Goal: Browse casually: Explore the website without a specific task or goal

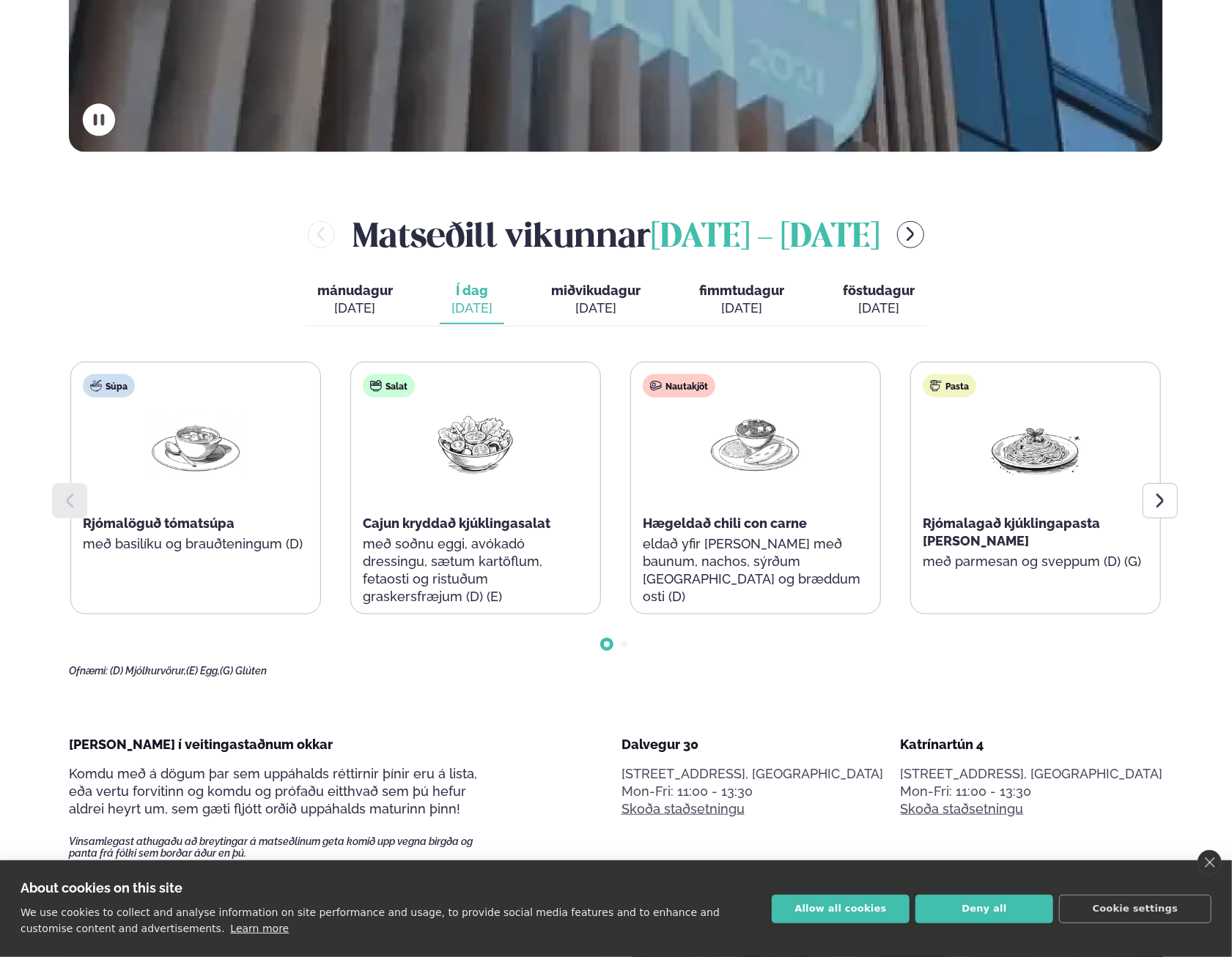
scroll to position [732, 0]
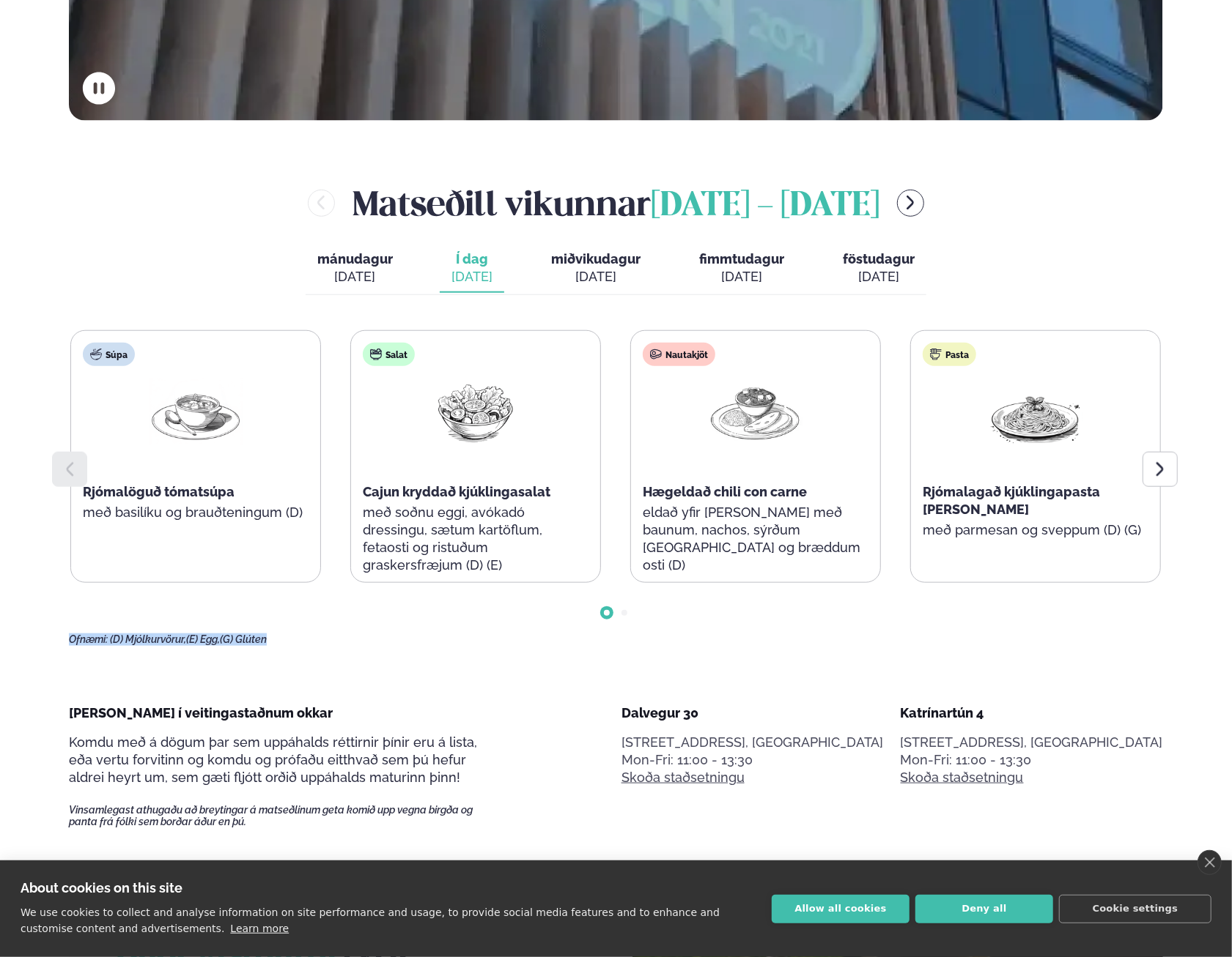
drag, startPoint x: 63, startPoint y: 640, endPoint x: 308, endPoint y: 650, distance: 245.2
drag, startPoint x: 308, startPoint y: 650, endPoint x: 282, endPoint y: 681, distance: 40.5
drag, startPoint x: 264, startPoint y: 648, endPoint x: 68, endPoint y: 644, distance: 196.0
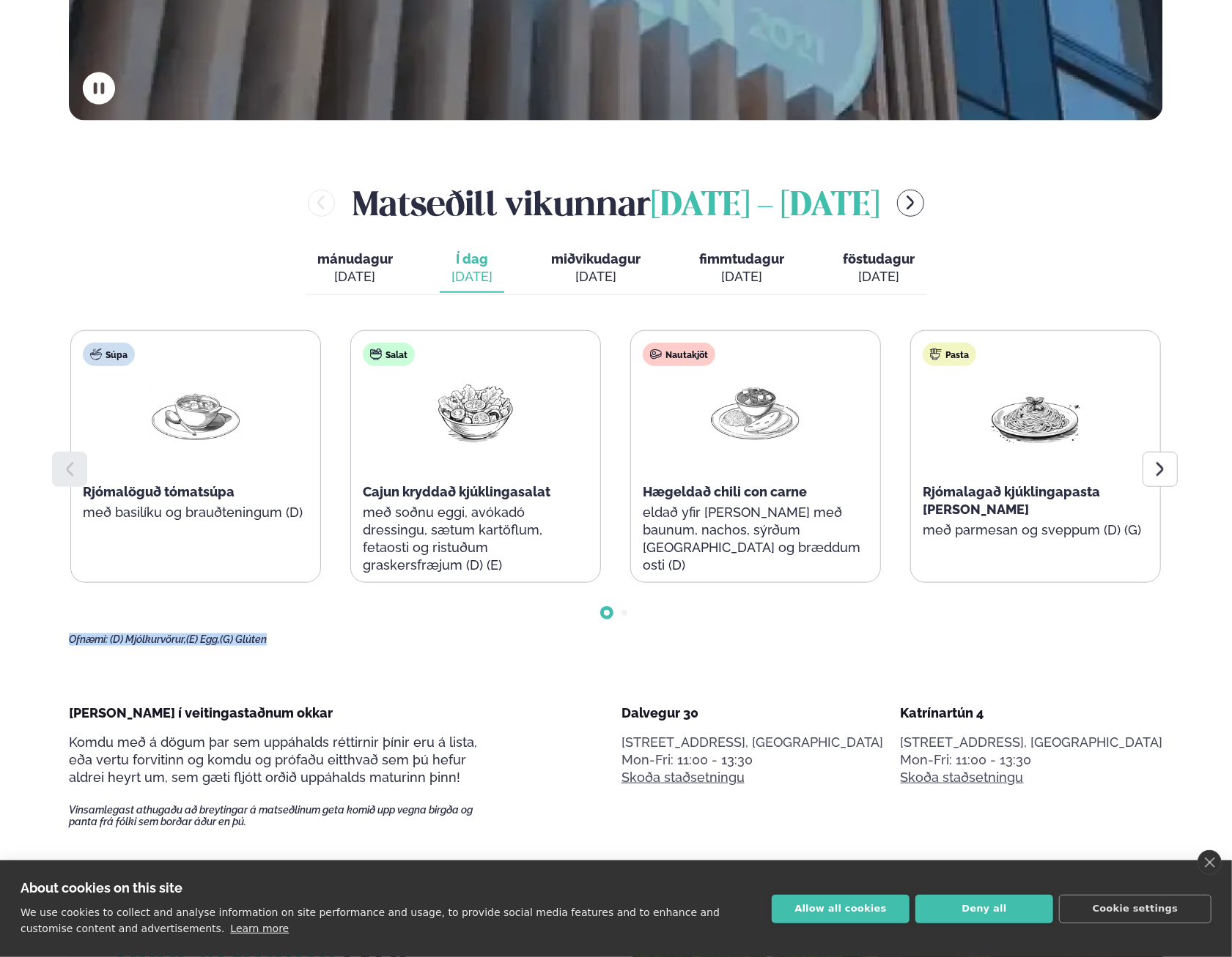
drag, startPoint x: 68, startPoint y: 644, endPoint x: 336, endPoint y: 645, distance: 268.0
click at [1077, 550] on div "Pasta Rjómalagað kjúklingapasta [PERSON_NAME] með parmesan og sveppum (D) (G)" at bounding box center [1035, 447] width 249 height 234
click at [1113, 617] on div at bounding box center [616, 601] width 1094 height 36
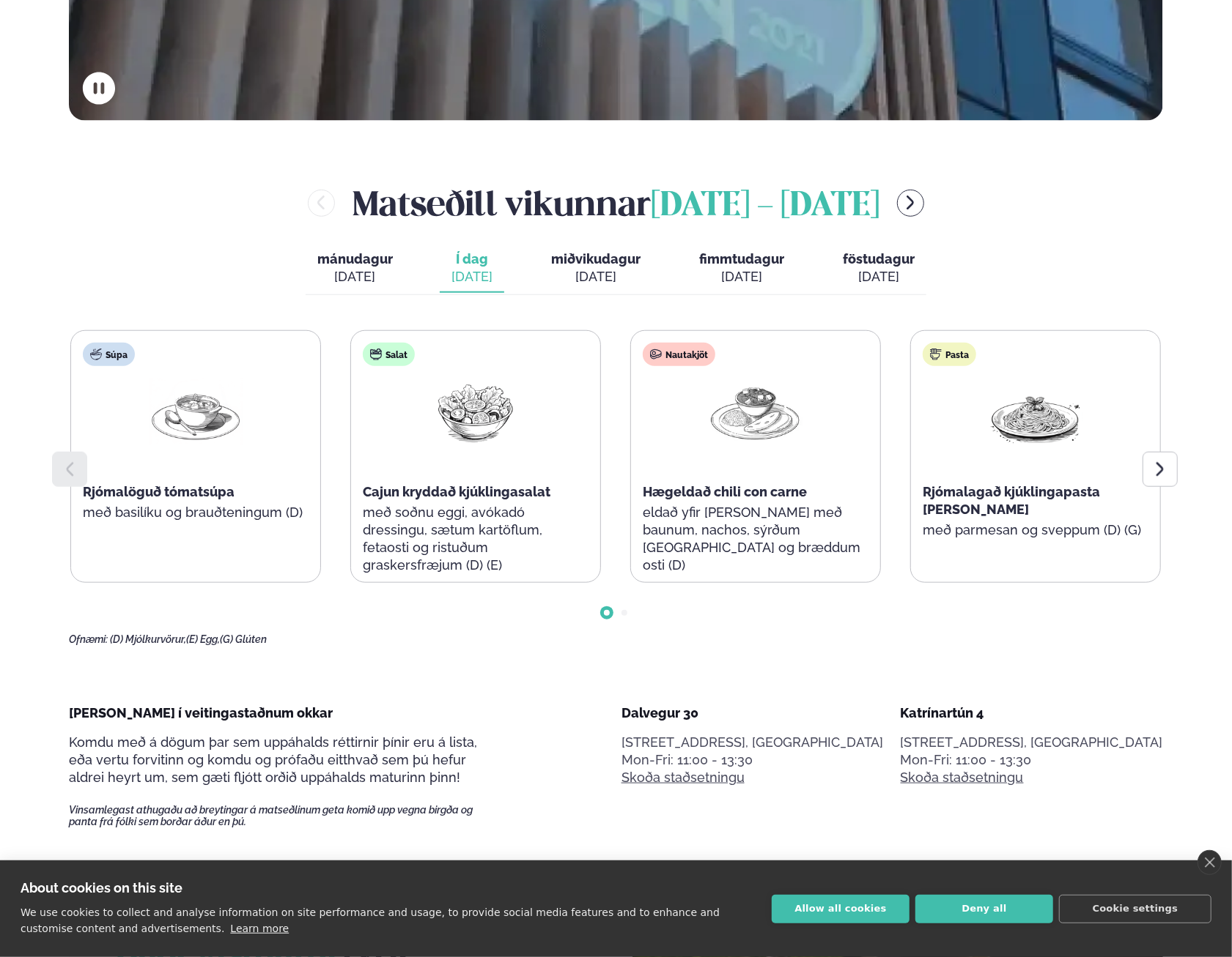
click at [1154, 471] on icon at bounding box center [1159, 469] width 17 height 17
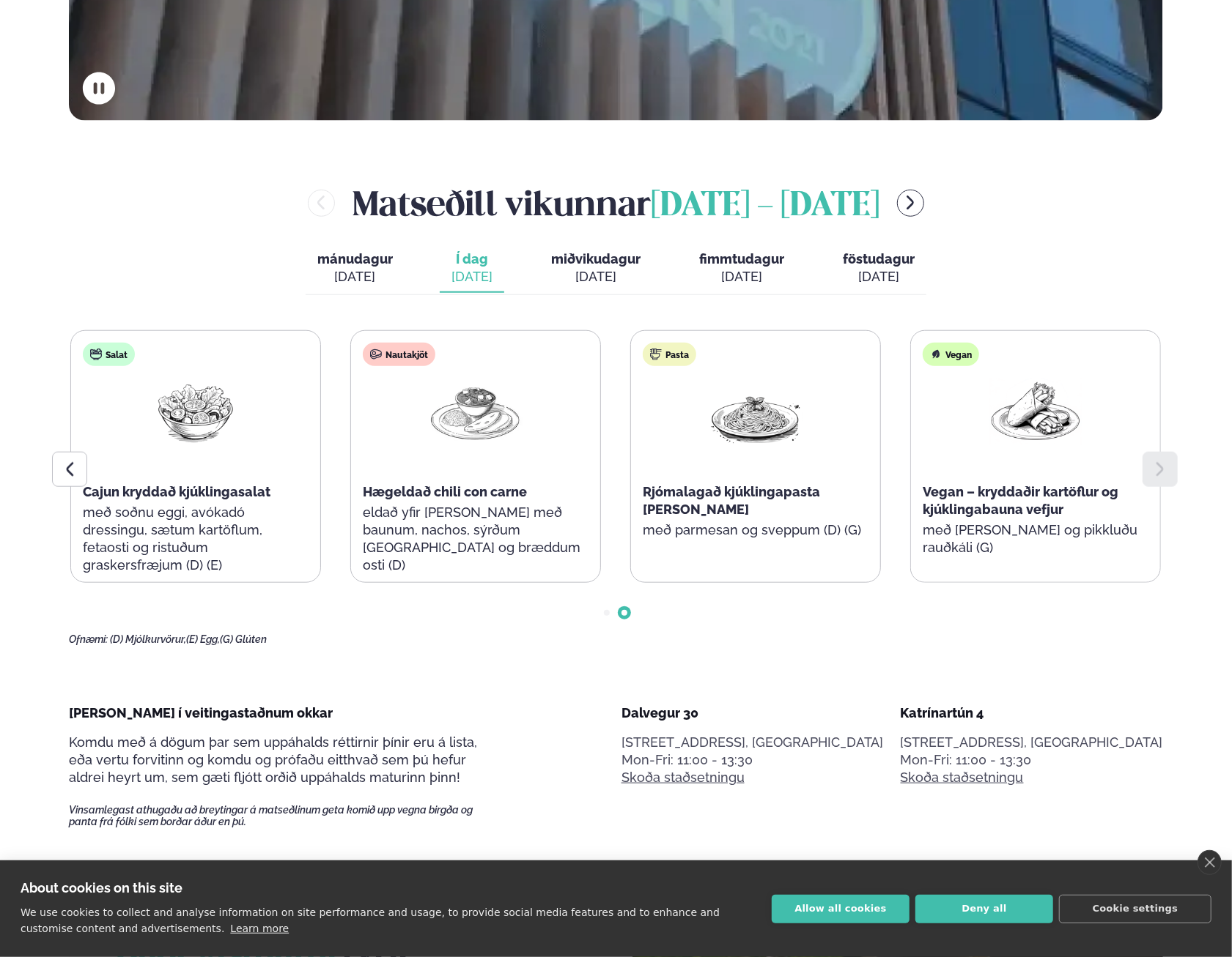
click at [792, 608] on div at bounding box center [616, 601] width 1094 height 36
